Goal: Book appointment/travel/reservation

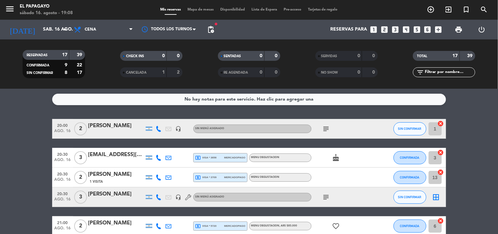
scroll to position [116, 0]
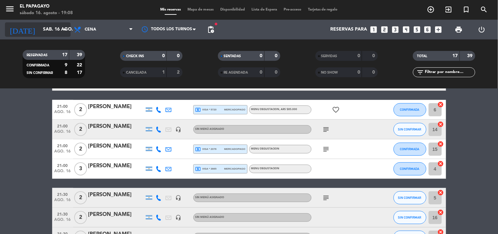
click at [55, 24] on input "sáb. 16 ago." at bounding box center [71, 30] width 62 height 12
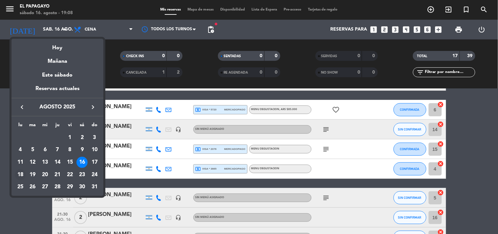
click at [22, 173] on div "18" at bounding box center [20, 174] width 11 height 11
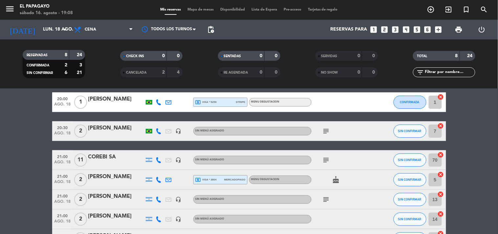
scroll to position [0, 0]
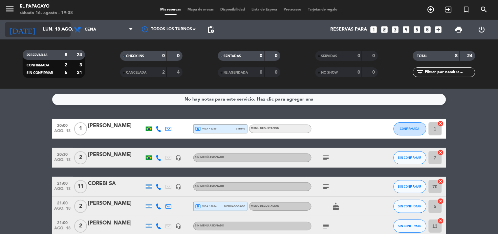
click at [56, 32] on input "lun. 18 ago." at bounding box center [71, 30] width 62 height 12
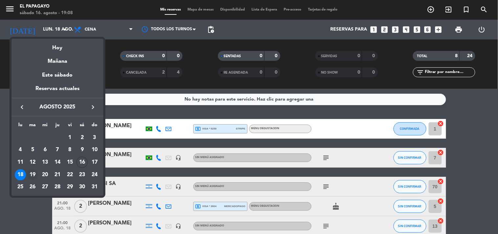
click at [34, 172] on div "19" at bounding box center [32, 174] width 11 height 11
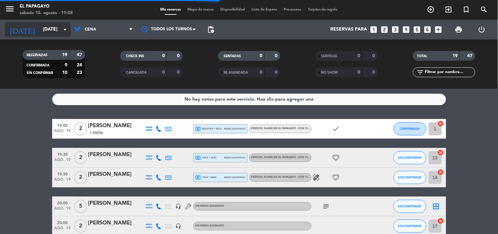
click at [58, 28] on input "[DATE]" at bounding box center [71, 30] width 62 height 12
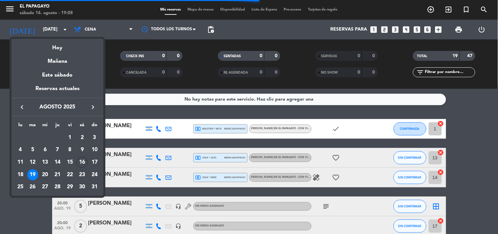
click at [45, 175] on div "20" at bounding box center [44, 174] width 11 height 11
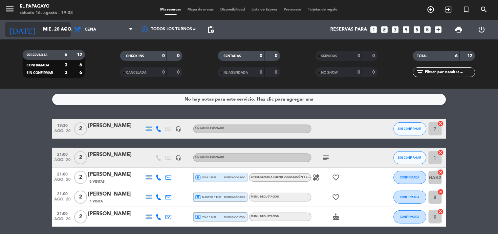
click at [58, 26] on input "mié. 20 ago." at bounding box center [71, 30] width 62 height 12
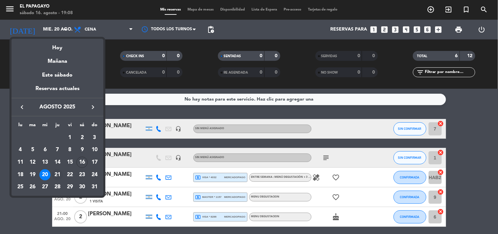
click at [58, 176] on div "21" at bounding box center [57, 174] width 11 height 11
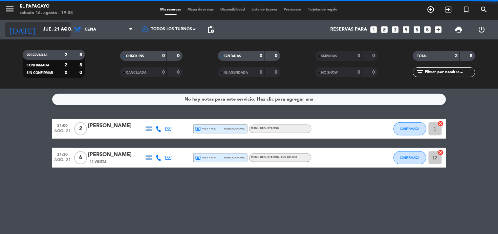
click at [48, 32] on input "jue. 21 ago." at bounding box center [71, 30] width 62 height 12
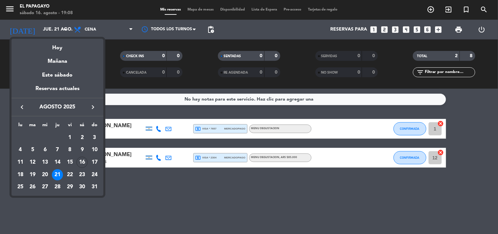
drag, startPoint x: 82, startPoint y: 164, endPoint x: 78, endPoint y: 165, distance: 4.3
click at [81, 164] on div "16" at bounding box center [81, 162] width 11 height 11
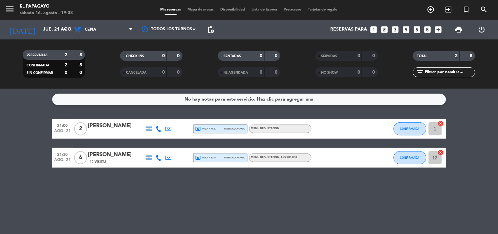
type input "sáb. 16 ago."
